Goal: Navigation & Orientation: Find specific page/section

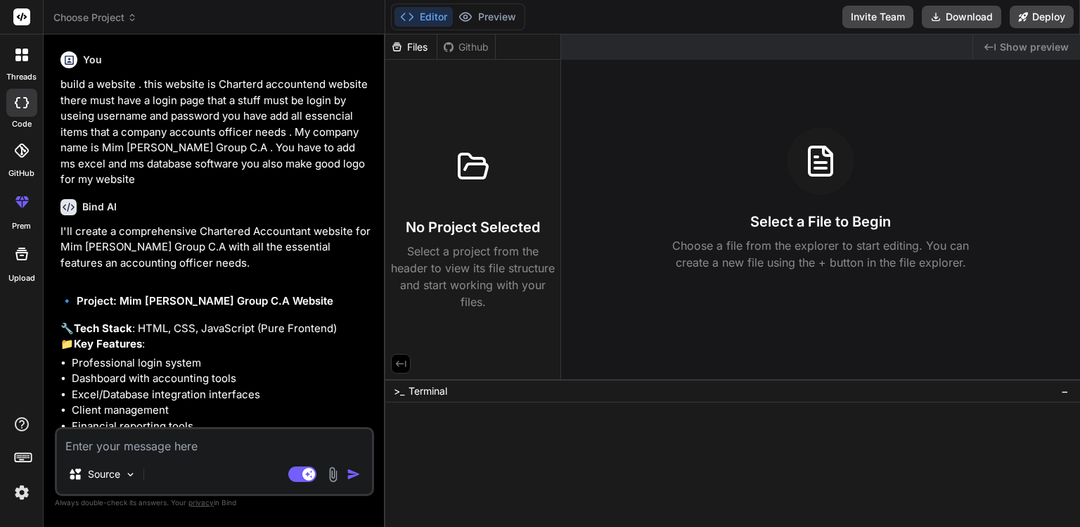
scroll to position [656, 0]
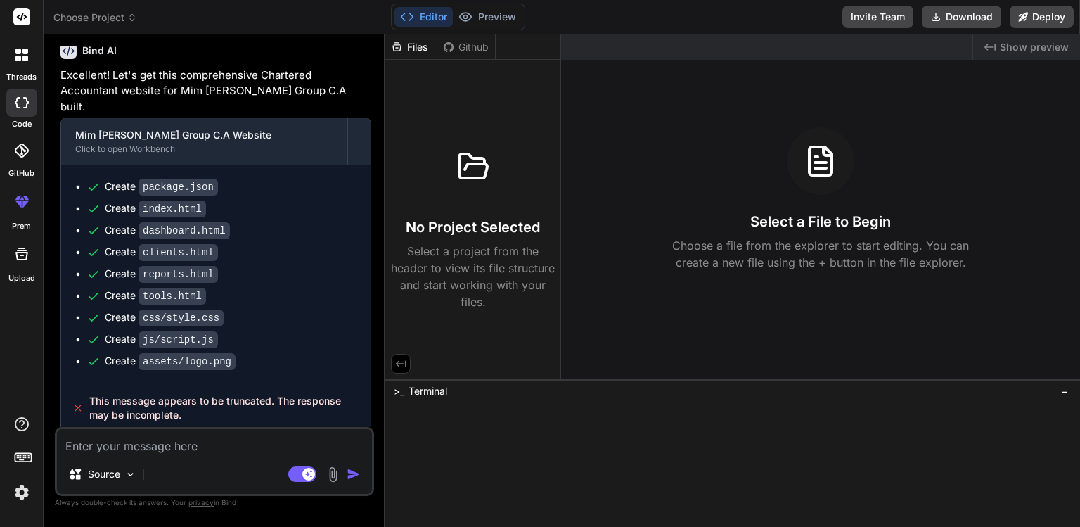
click at [399, 48] on icon at bounding box center [397, 47] width 12 height 12
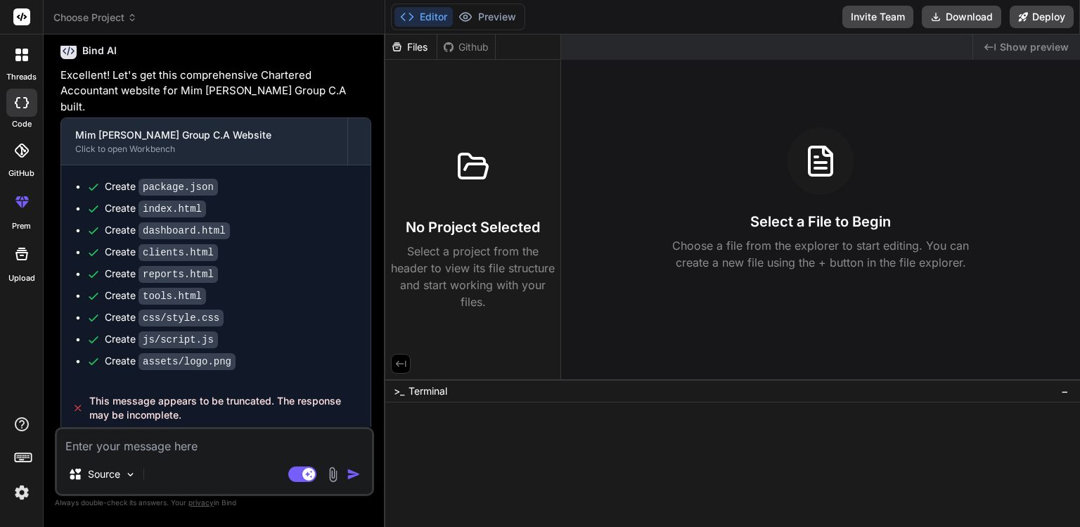
click at [399, 48] on icon at bounding box center [397, 47] width 12 height 12
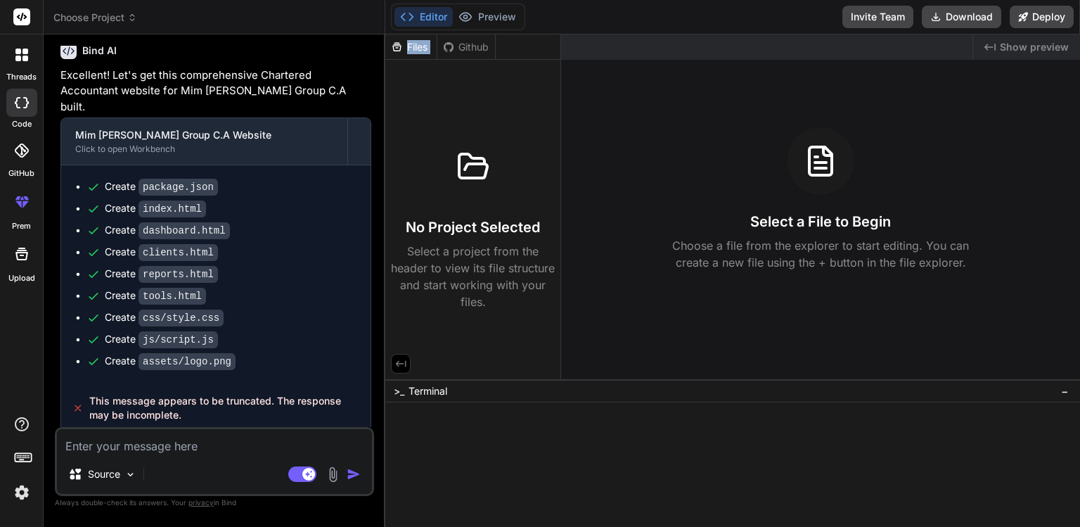
click at [398, 48] on icon at bounding box center [397, 47] width 12 height 12
click at [21, 204] on icon at bounding box center [21, 201] width 17 height 17
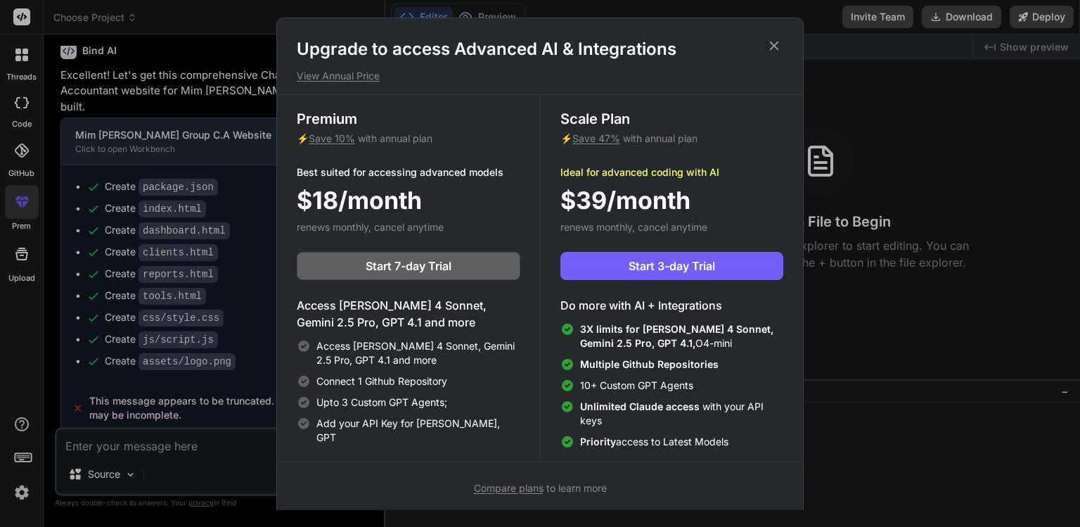
drag, startPoint x: 781, startPoint y: 49, endPoint x: 768, endPoint y: 48, distance: 12.7
click at [780, 49] on icon at bounding box center [773, 45] width 15 height 15
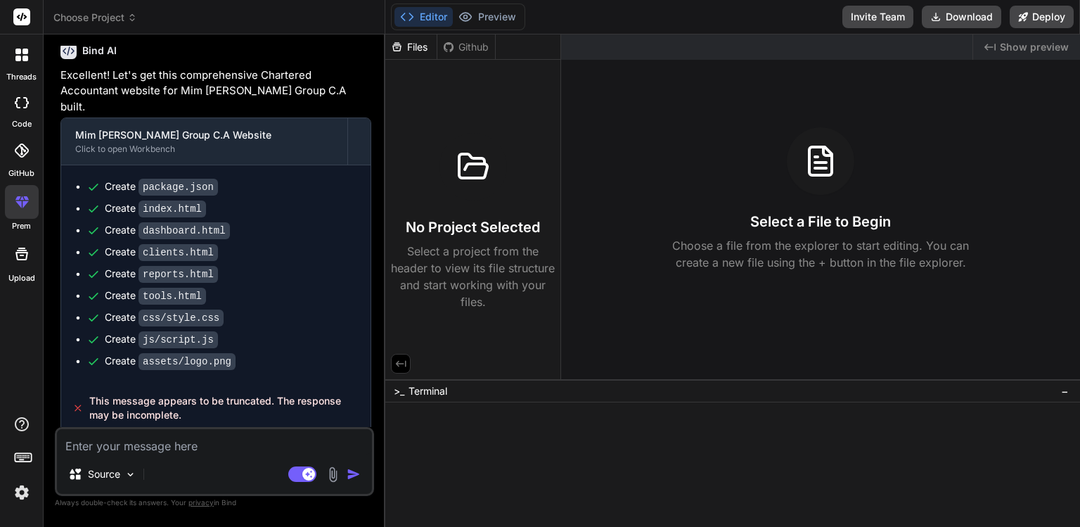
click at [21, 451] on icon at bounding box center [23, 457] width 20 height 20
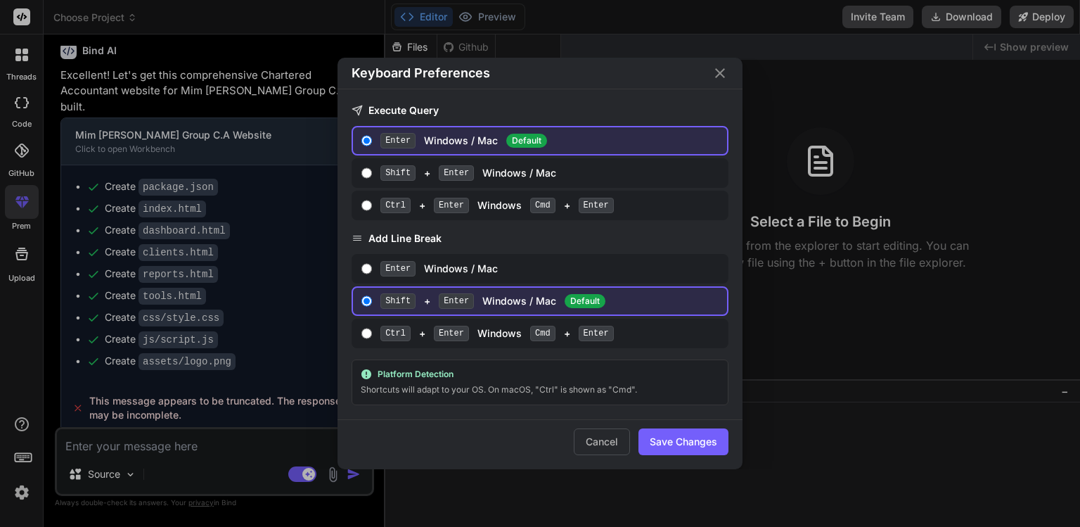
click at [719, 73] on icon "Close" at bounding box center [720, 73] width 10 height 10
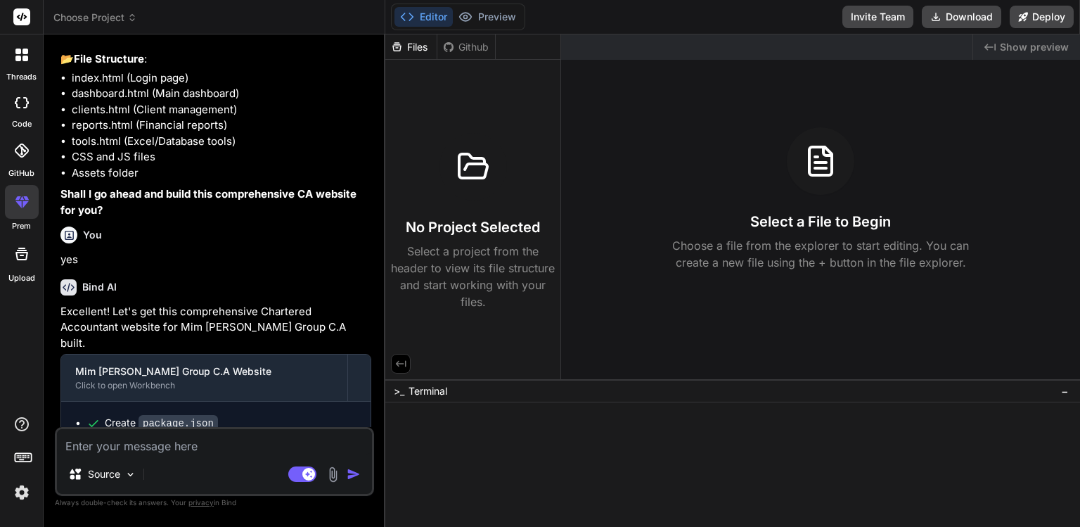
scroll to position [0, 0]
